Goal: Task Accomplishment & Management: Manage account settings

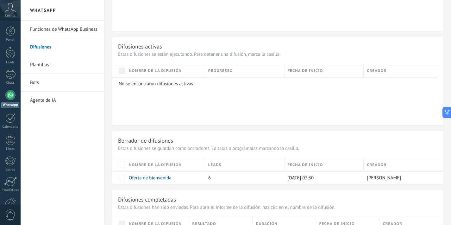
scroll to position [379, 0]
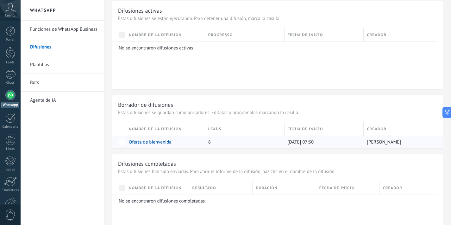
click at [151, 143] on link "Oferta de bienvenida" at bounding box center [150, 142] width 43 height 6
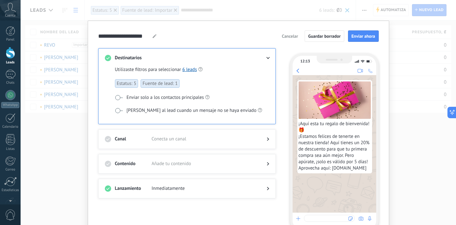
click at [269, 138] on div "Canal Conecta un canal" at bounding box center [186, 139] width 177 height 20
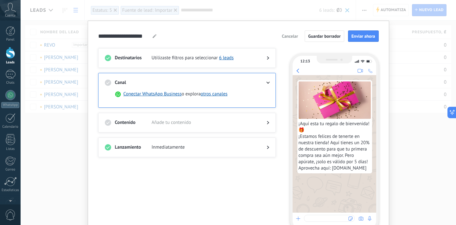
click at [265, 125] on div at bounding box center [262, 122] width 13 height 6
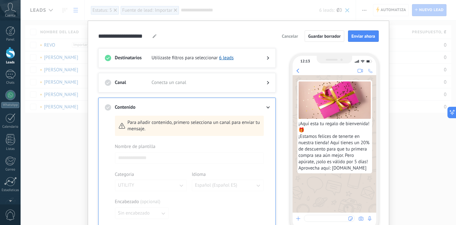
click at [267, 82] on icon at bounding box center [268, 83] width 2 height 4
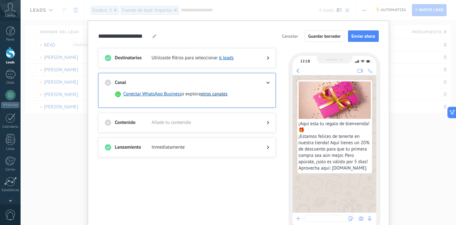
click at [207, 94] on button "otros canales" at bounding box center [214, 94] width 27 height 6
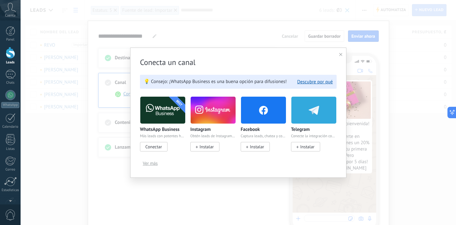
click at [150, 163] on span "Ver más" at bounding box center [150, 163] width 15 height 4
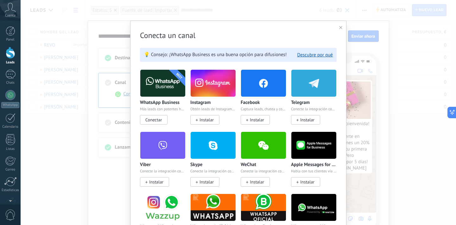
click at [339, 26] on icon at bounding box center [340, 27] width 3 height 3
